Goal: Contribute content: Contribute content

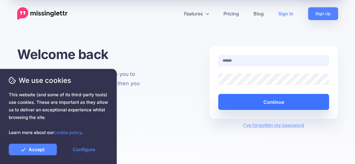
type input "**********"
click at [268, 104] on button "Continue" at bounding box center [273, 102] width 111 height 16
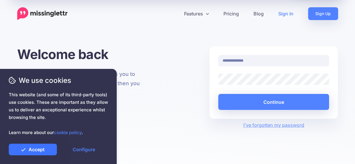
click at [50, 149] on link "Accept" at bounding box center [33, 150] width 48 height 12
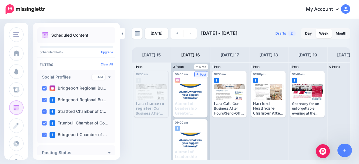
click at [198, 73] on icon at bounding box center [197, 74] width 2 height 3
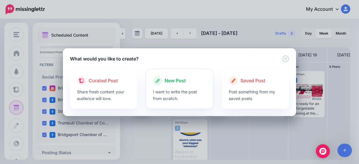
click at [177, 74] on div "New Post I want to write the post from scratch." at bounding box center [179, 89] width 67 height 40
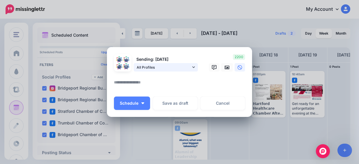
click at [179, 69] on span "All Profiles" at bounding box center [164, 67] width 54 height 6
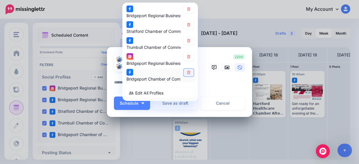
click at [186, 71] on icon at bounding box center [188, 72] width 4 height 3
click at [187, 55] on icon at bounding box center [188, 56] width 4 height 3
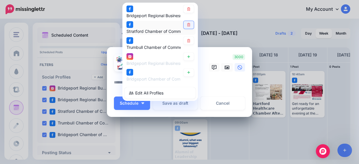
click at [186, 23] on icon at bounding box center [188, 24] width 4 height 3
click at [186, 11] on link at bounding box center [189, 9] width 10 height 8
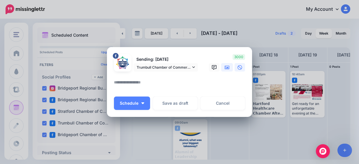
click at [225, 69] on icon at bounding box center [227, 67] width 5 height 3
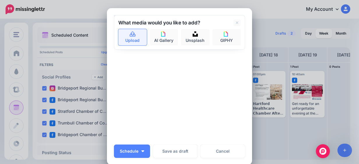
click at [132, 33] on icon at bounding box center [132, 34] width 7 height 5
click at [233, 24] on link at bounding box center [236, 23] width 7 height 7
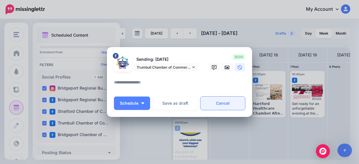
click at [209, 100] on link "Cancel" at bounding box center [222, 103] width 45 height 13
